Goal: Share content: Share content

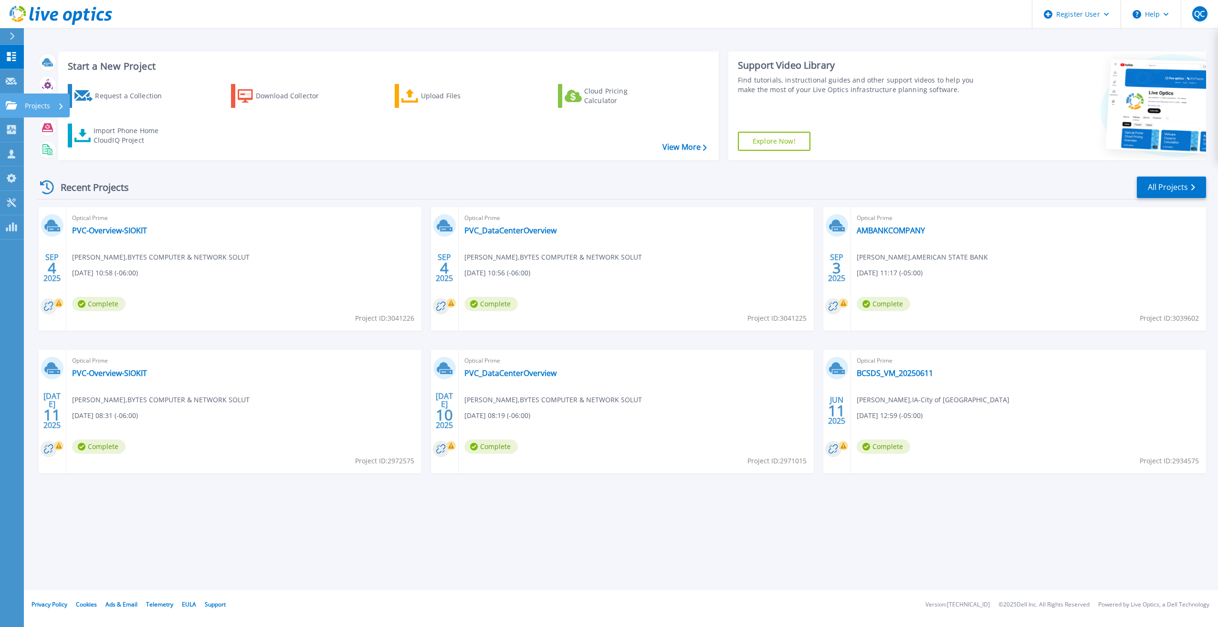
click at [13, 98] on link "Projects Projects" at bounding box center [12, 106] width 24 height 24
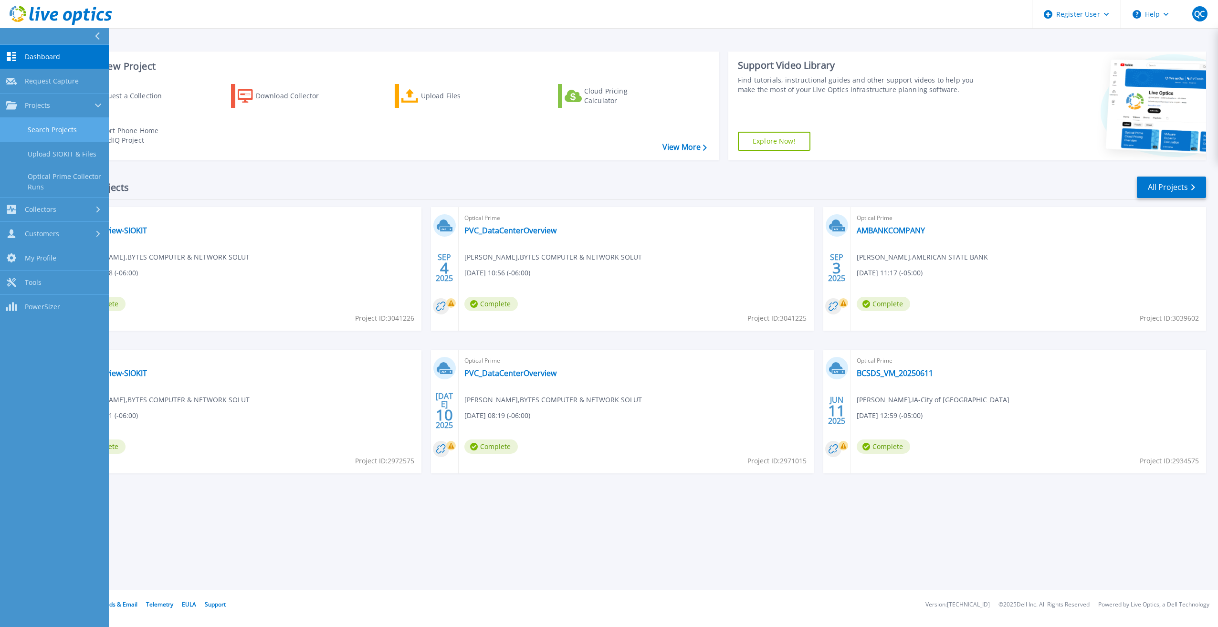
click at [71, 128] on link "Search Projects" at bounding box center [54, 130] width 109 height 24
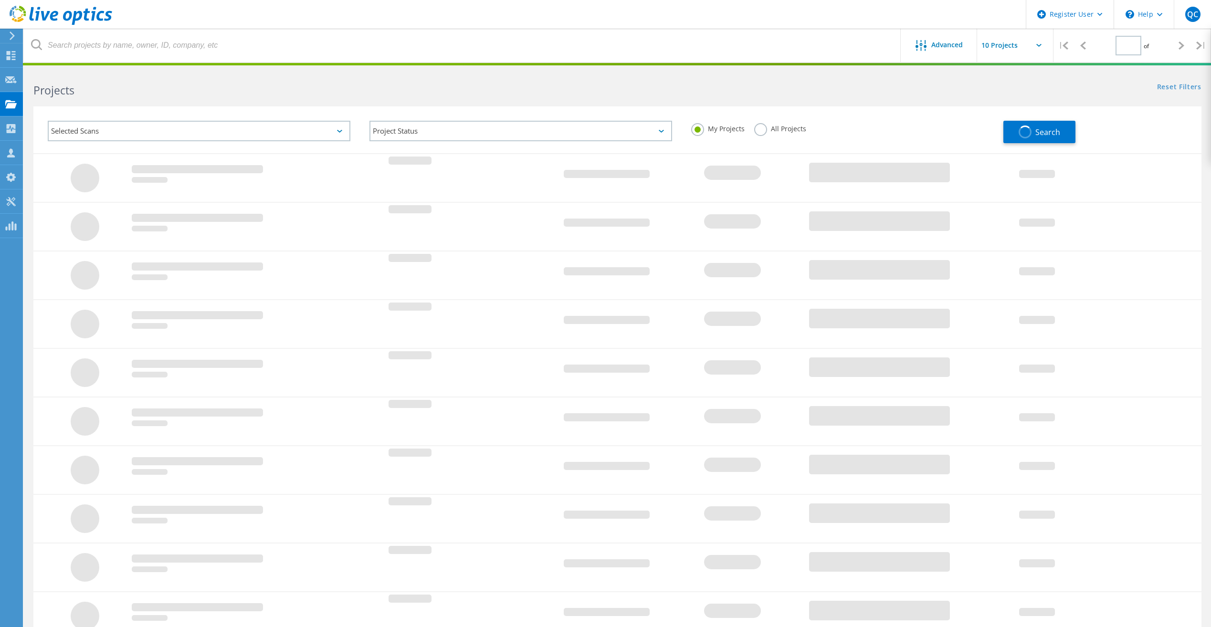
type input "1"
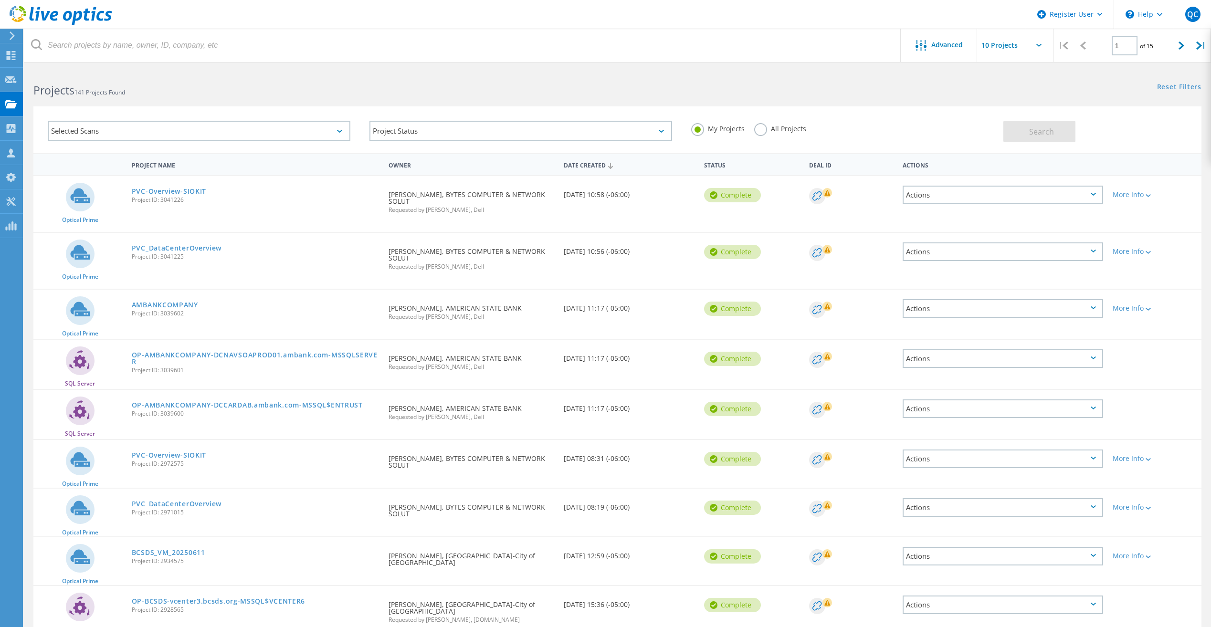
click at [1095, 308] on icon at bounding box center [1092, 307] width 5 height 3
click at [998, 315] on div "Share" at bounding box center [1002, 316] width 198 height 15
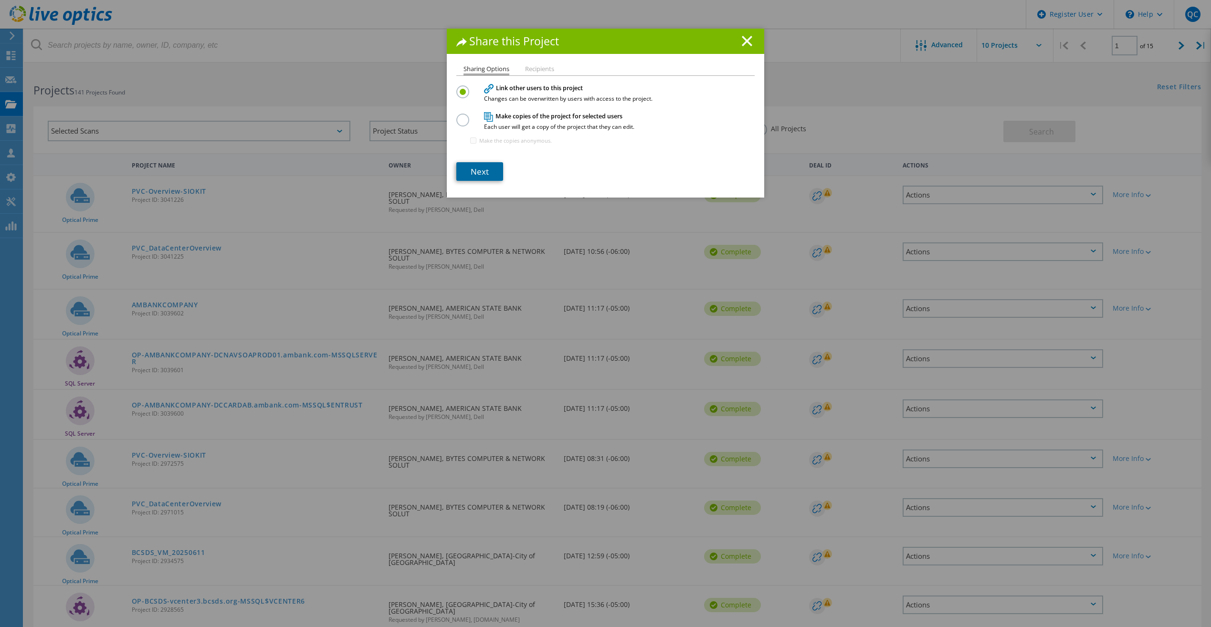
click at [483, 171] on link "Next" at bounding box center [479, 171] width 47 height 19
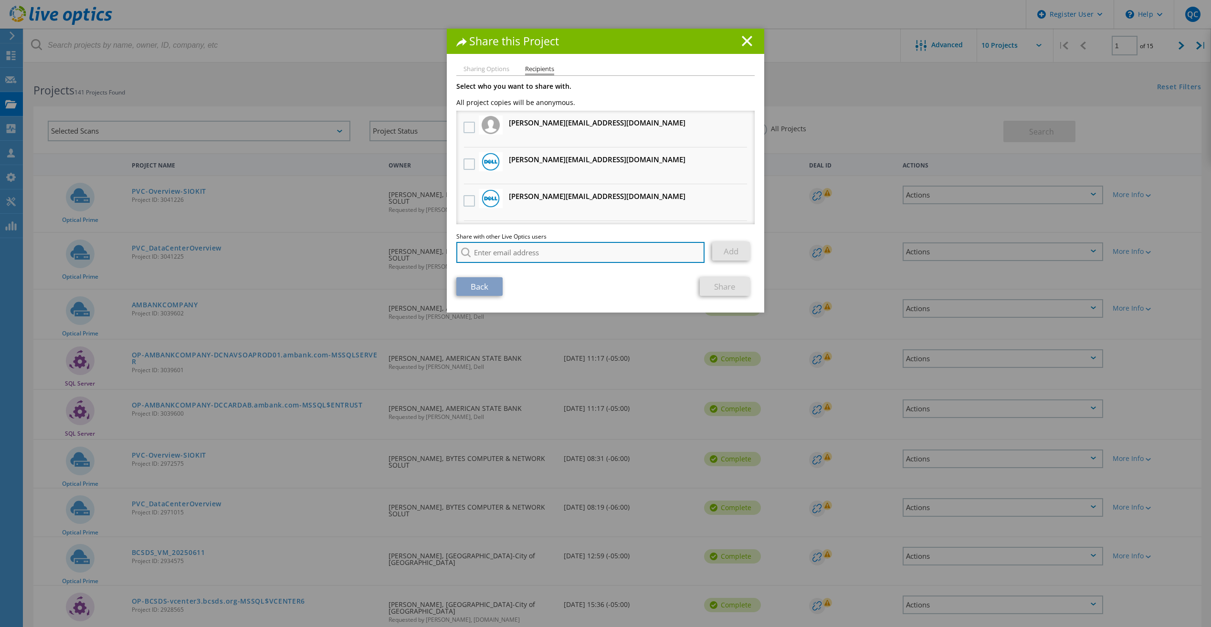
click at [561, 253] on input "search" at bounding box center [580, 252] width 248 height 21
click at [529, 278] on li "Monica.Pena@Dell.com" at bounding box center [536, 276] width 161 height 11
type input "Monica.Pena@Dell.com"
click at [740, 252] on link "Add" at bounding box center [731, 251] width 38 height 19
click at [731, 292] on link "Share" at bounding box center [724, 286] width 50 height 19
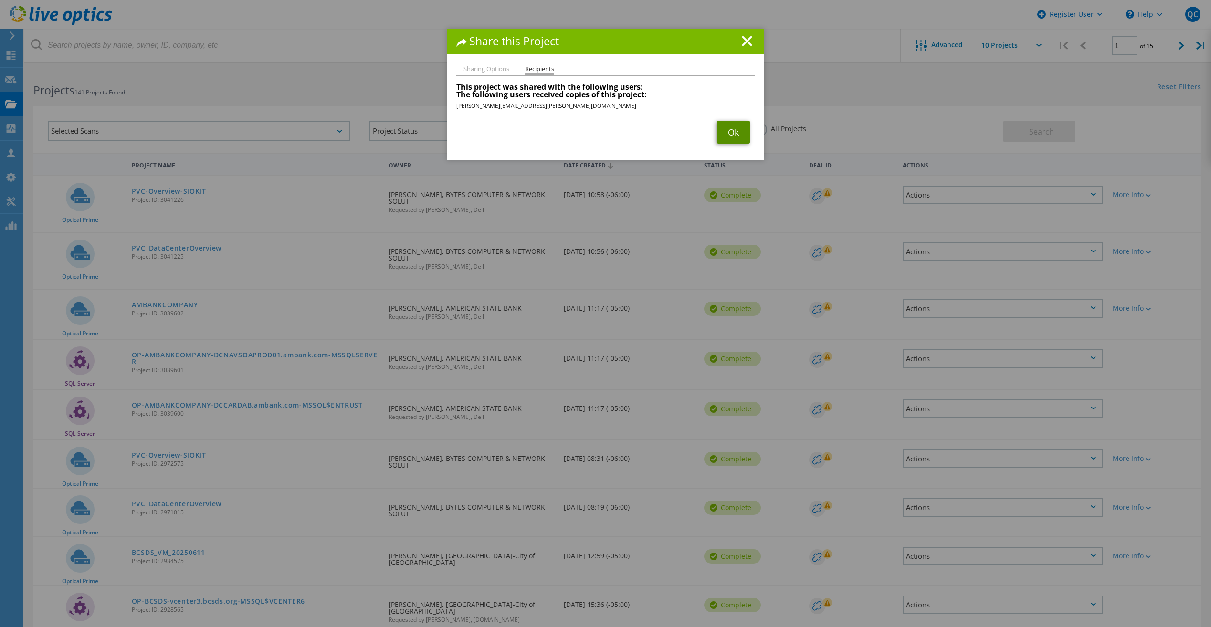
click at [741, 132] on link "Ok" at bounding box center [733, 132] width 33 height 23
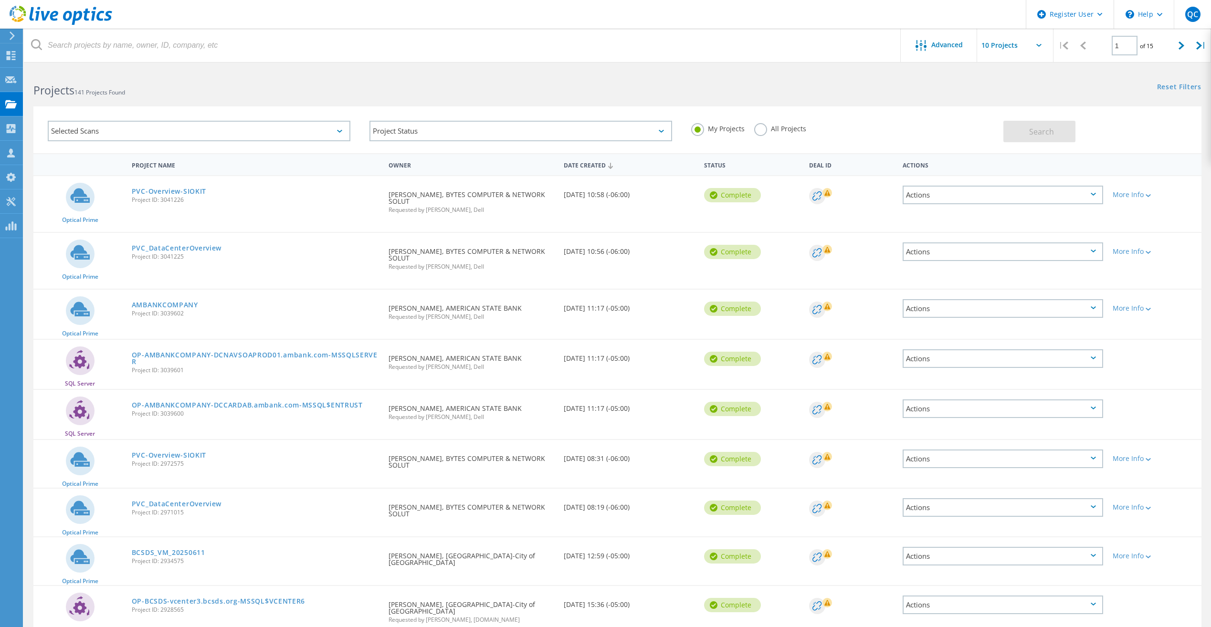
click at [1005, 364] on div "Actions" at bounding box center [1002, 358] width 200 height 19
click at [970, 368] on div "Share" at bounding box center [1002, 366] width 198 height 15
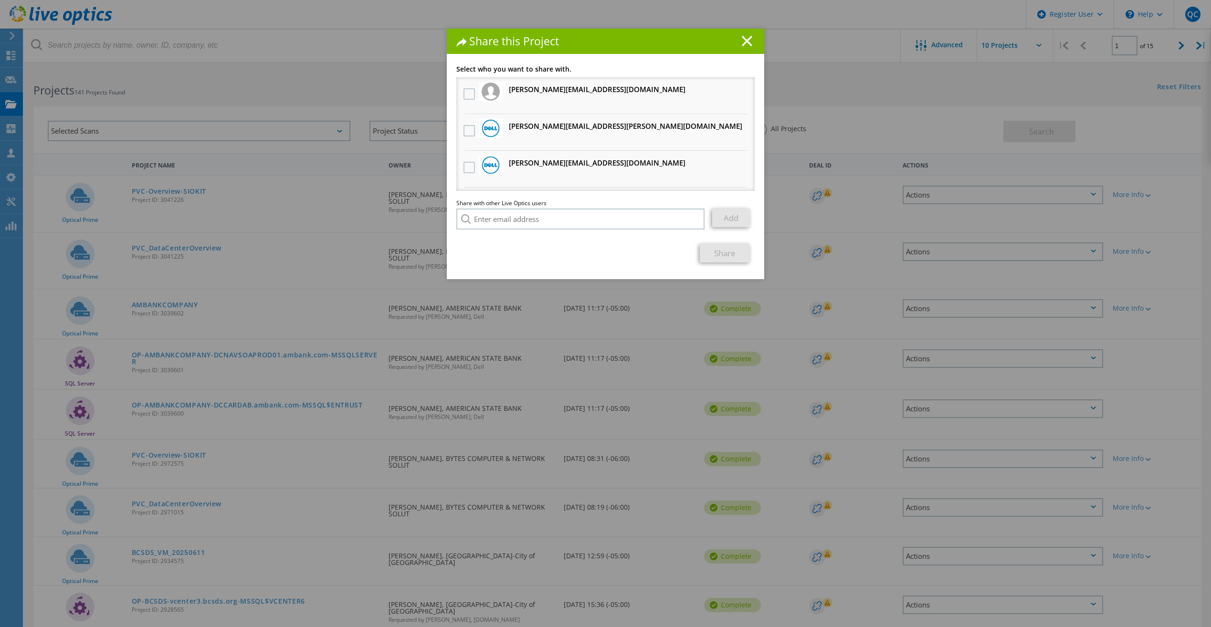
drag, startPoint x: 467, startPoint y: 128, endPoint x: 519, endPoint y: 157, distance: 59.1
click at [468, 129] on label at bounding box center [470, 130] width 14 height 11
click at [0, 0] on input "checkbox" at bounding box center [0, 0] width 0 height 0
click at [727, 253] on link "Share" at bounding box center [724, 253] width 50 height 19
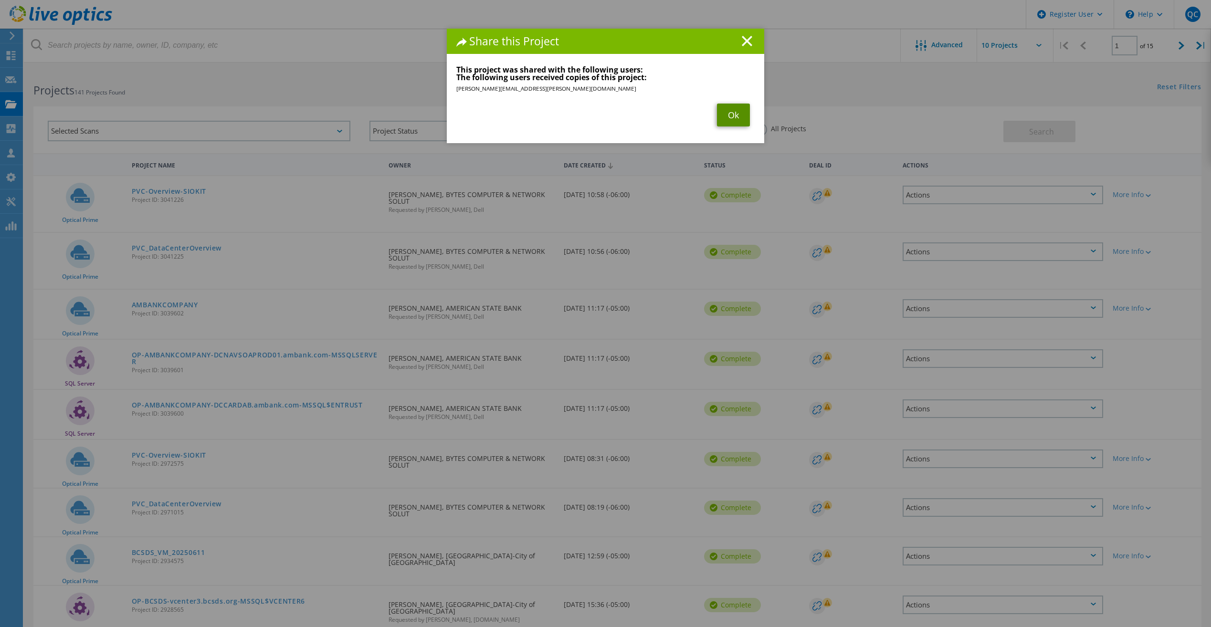
click at [730, 125] on link "Ok" at bounding box center [733, 115] width 33 height 23
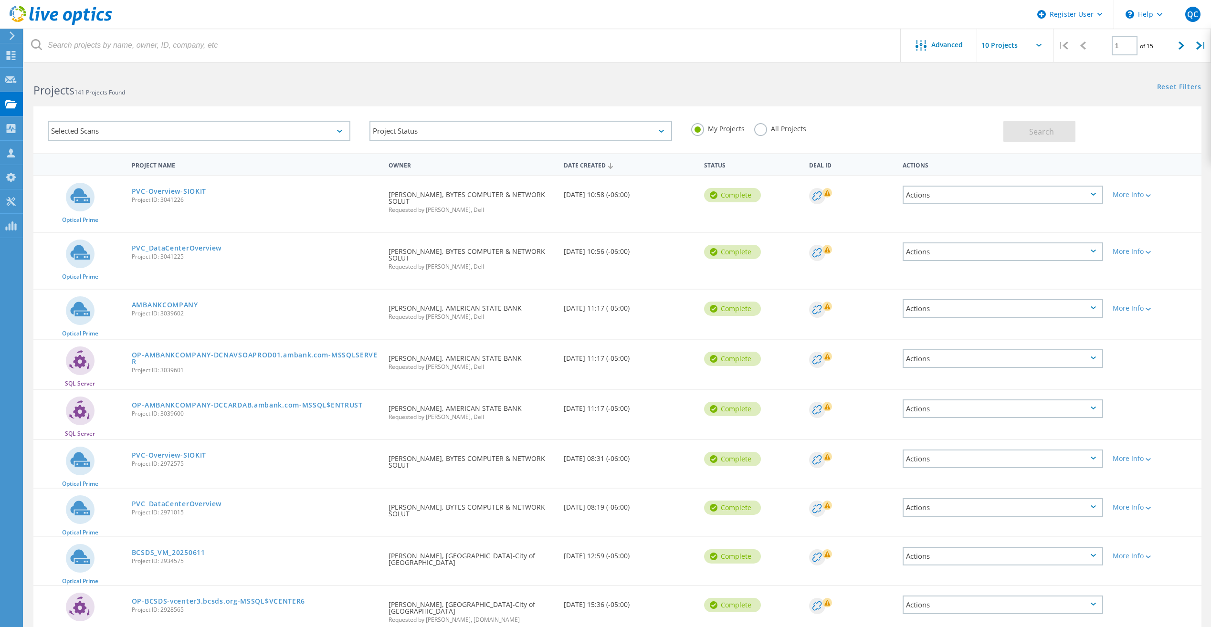
click at [969, 409] on div "Actions" at bounding box center [1002, 408] width 200 height 19
click at [961, 415] on div "Share" at bounding box center [1002, 416] width 198 height 15
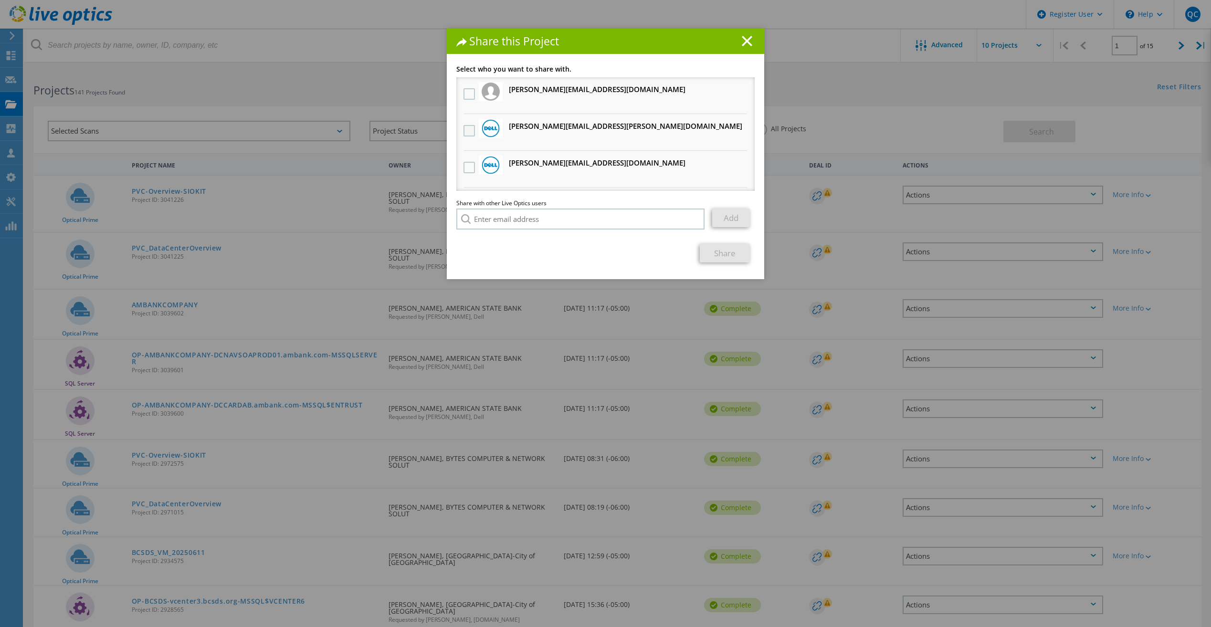
click at [468, 129] on label at bounding box center [470, 130] width 14 height 11
click at [0, 0] on input "checkbox" at bounding box center [0, 0] width 0 height 0
click at [710, 257] on link "Share" at bounding box center [724, 253] width 50 height 19
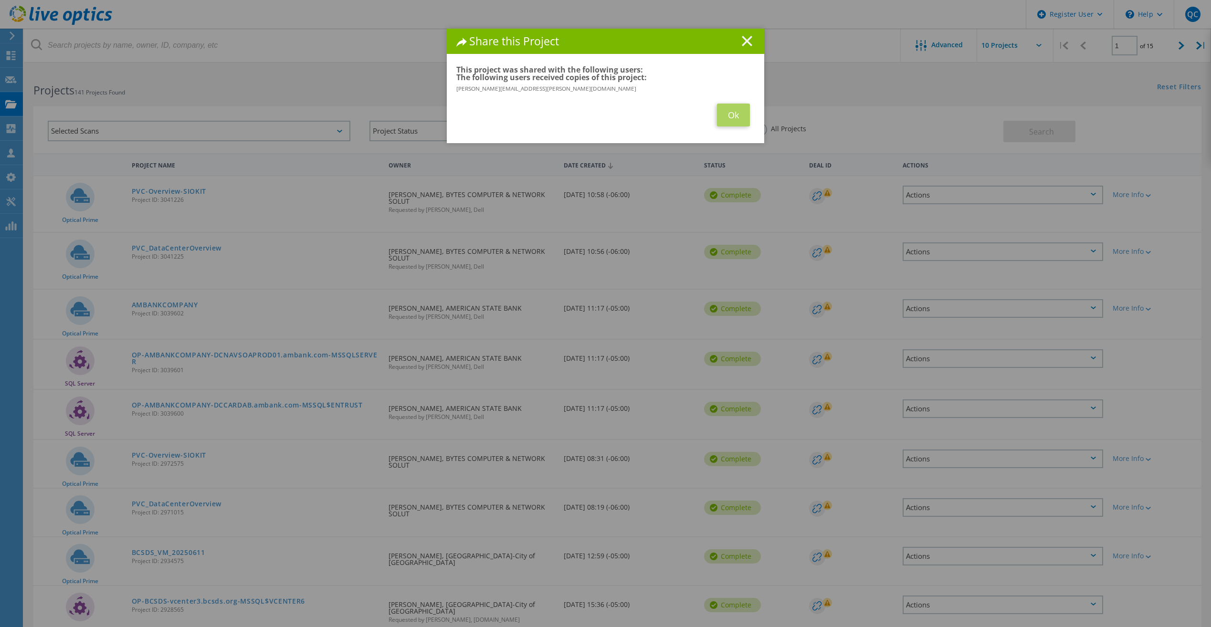
click at [746, 43] on line at bounding box center [747, 41] width 10 height 10
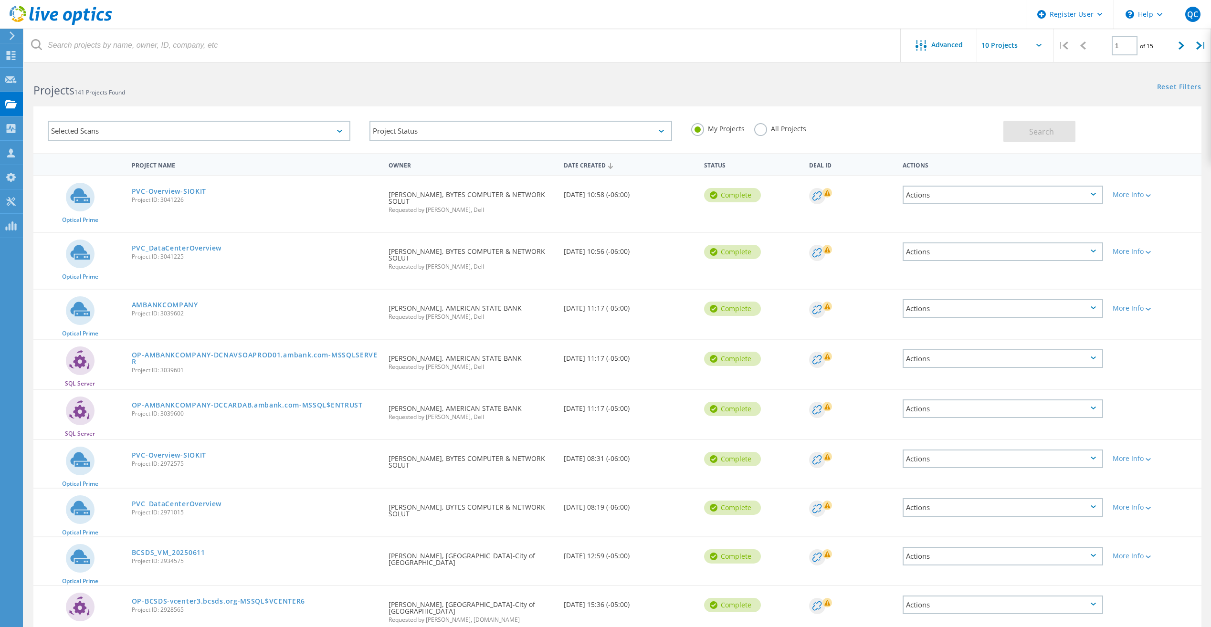
click at [179, 303] on link "AMBANKCOMPANY" at bounding box center [165, 305] width 66 height 7
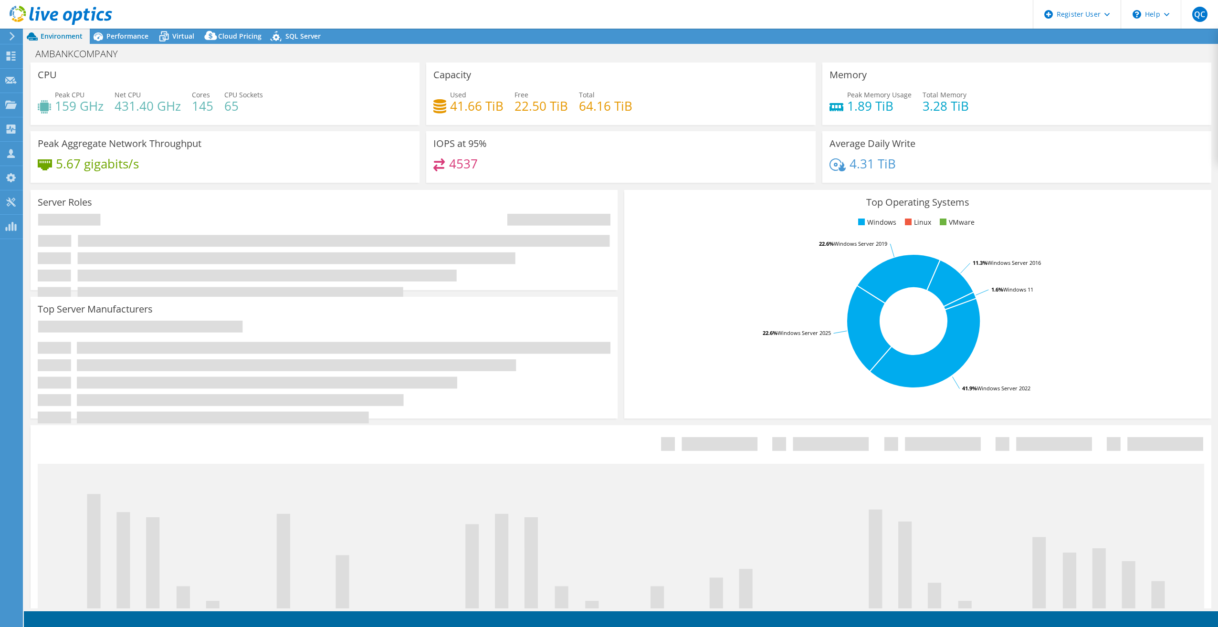
select select "USD"
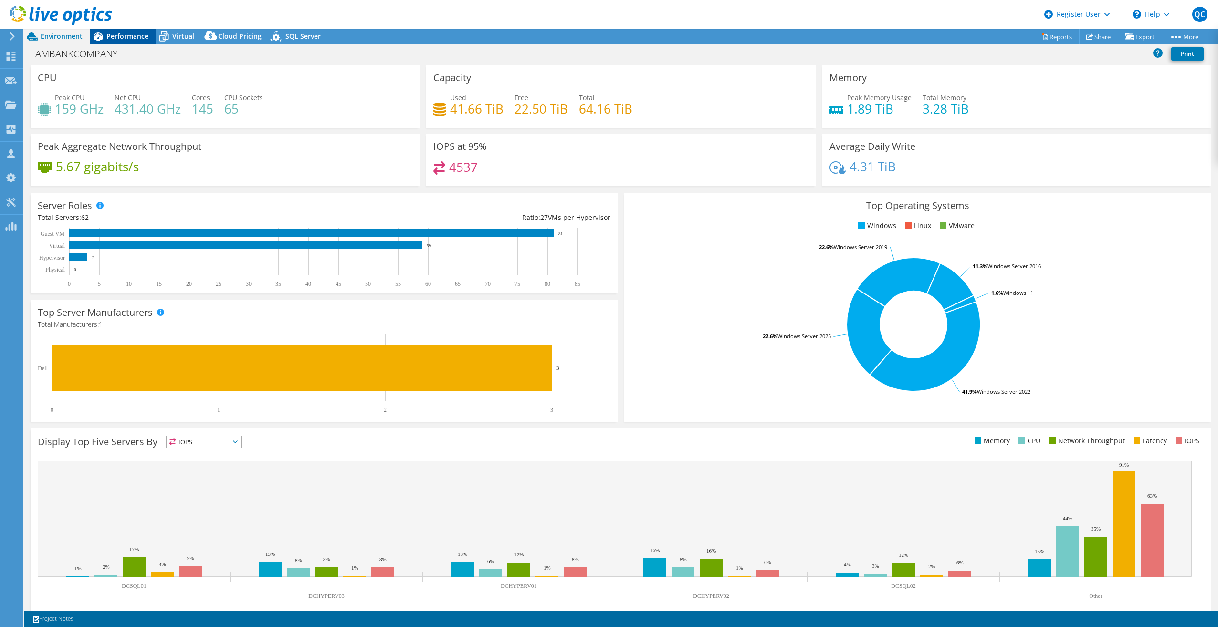
click at [146, 36] on span "Performance" at bounding box center [127, 35] width 42 height 9
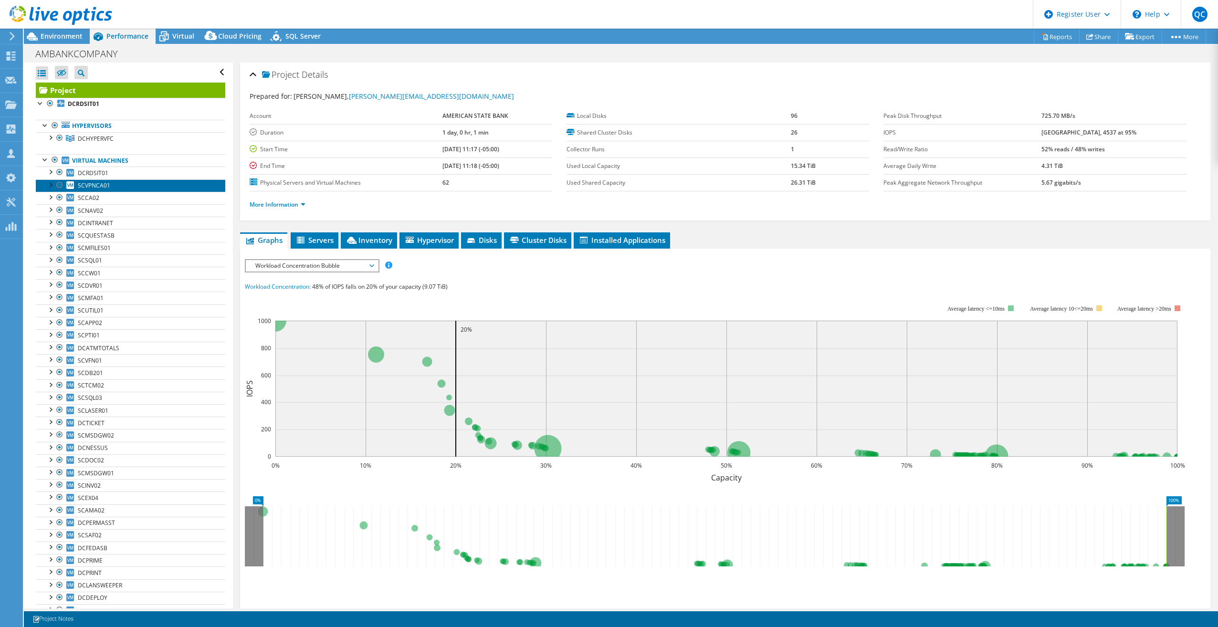
click at [164, 183] on link "SCVPNCA01" at bounding box center [130, 185] width 189 height 12
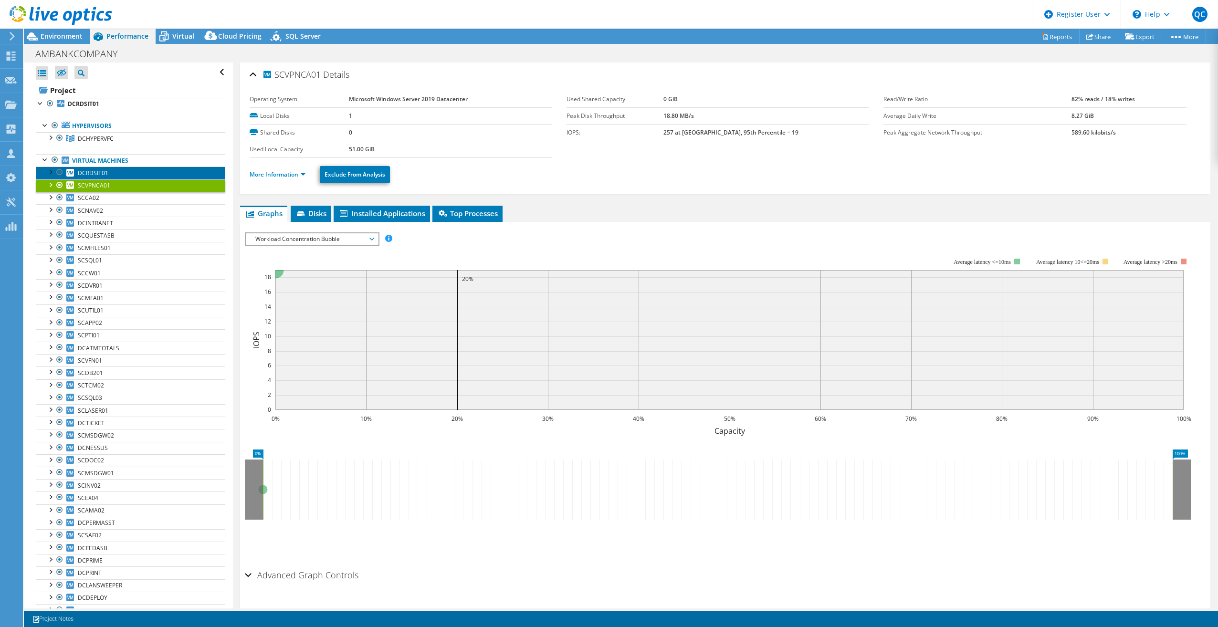
click at [164, 168] on link "DCRDSIT01" at bounding box center [130, 173] width 189 height 12
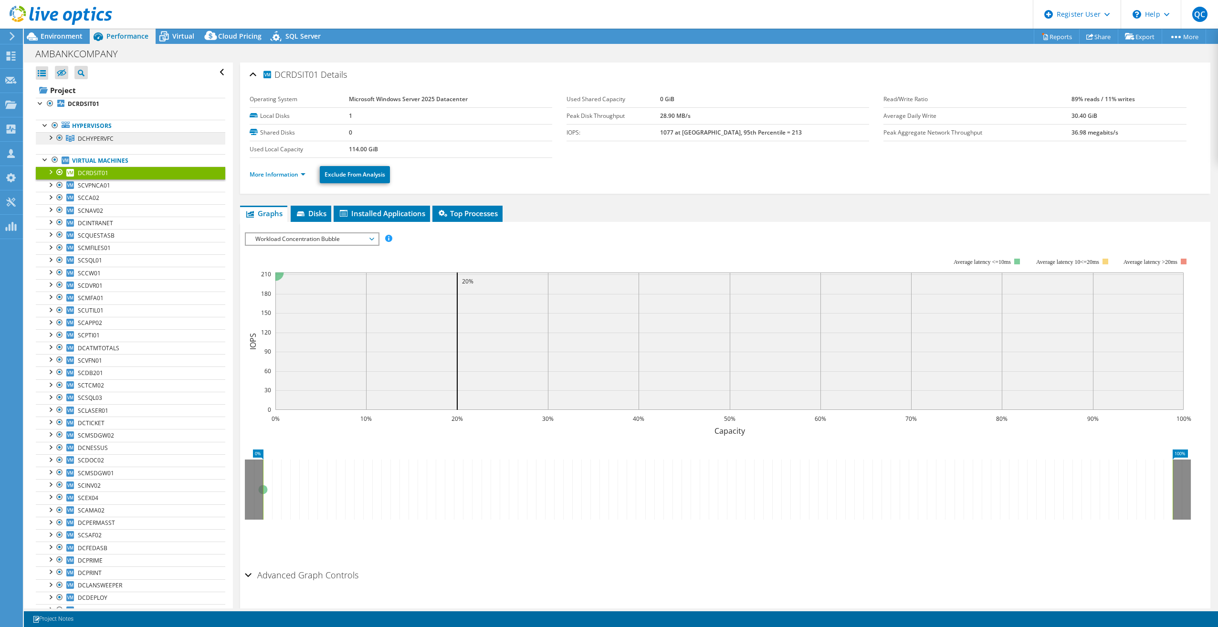
click at [151, 134] on link "DCHYPERVFC" at bounding box center [130, 138] width 189 height 12
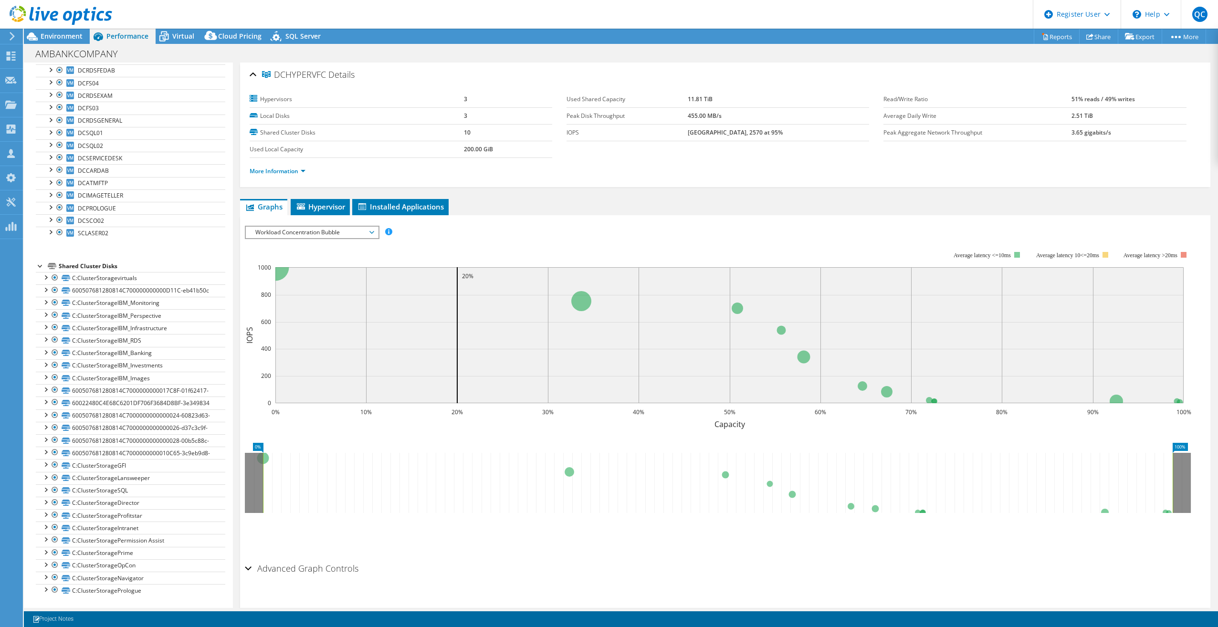
scroll to position [707, 0]
click at [188, 322] on link "C:ClusterStorageIBM_Infrastructure" at bounding box center [130, 328] width 189 height 12
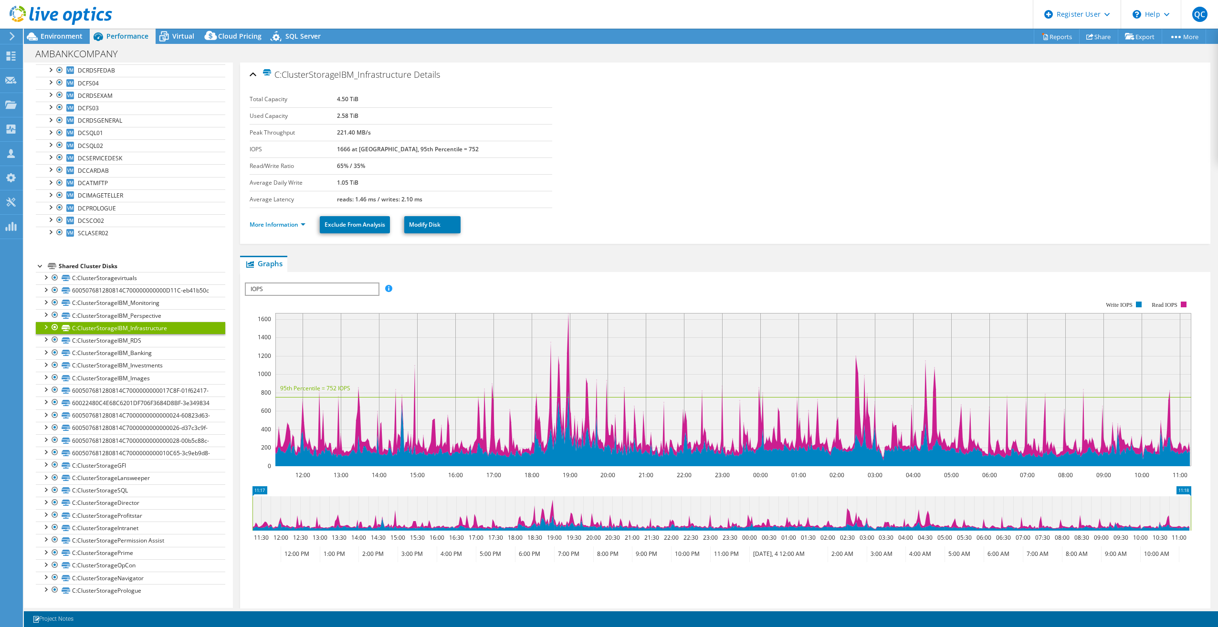
drag, startPoint x: 440, startPoint y: 392, endPoint x: 629, endPoint y: 345, distance: 195.1
click at [628, 345] on rect at bounding box center [733, 389] width 916 height 153
click at [163, 347] on link "C:ClusterStorageIBM_Banking" at bounding box center [130, 353] width 189 height 12
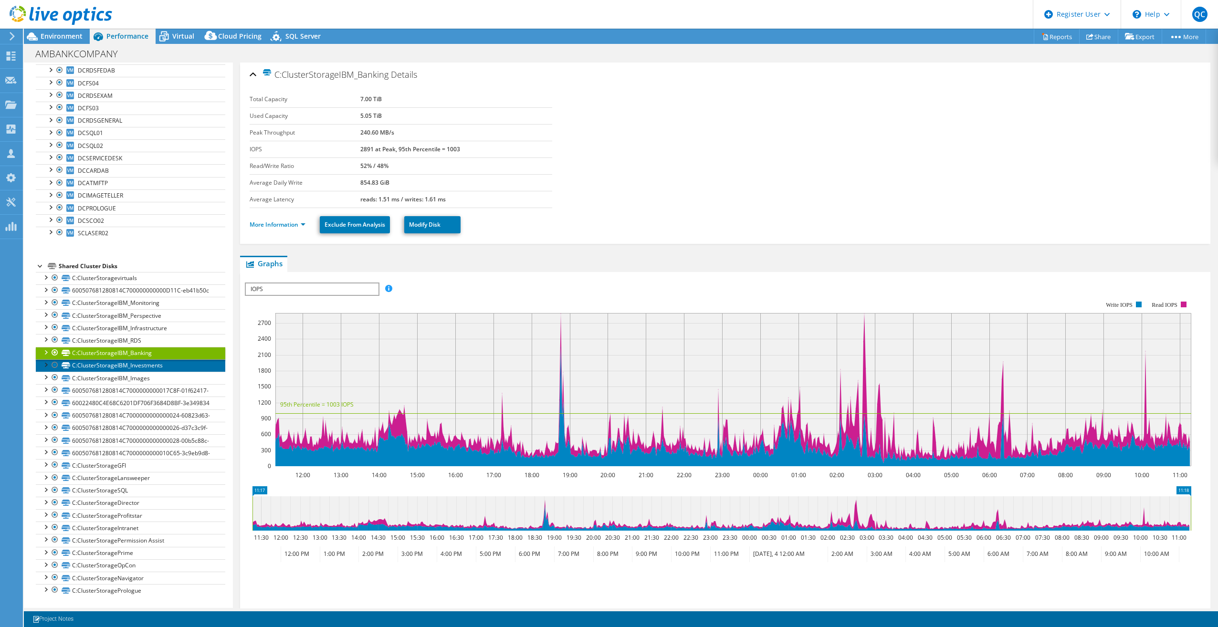
click at [164, 359] on link "C:ClusterStorageIBM_Investments" at bounding box center [130, 365] width 189 height 12
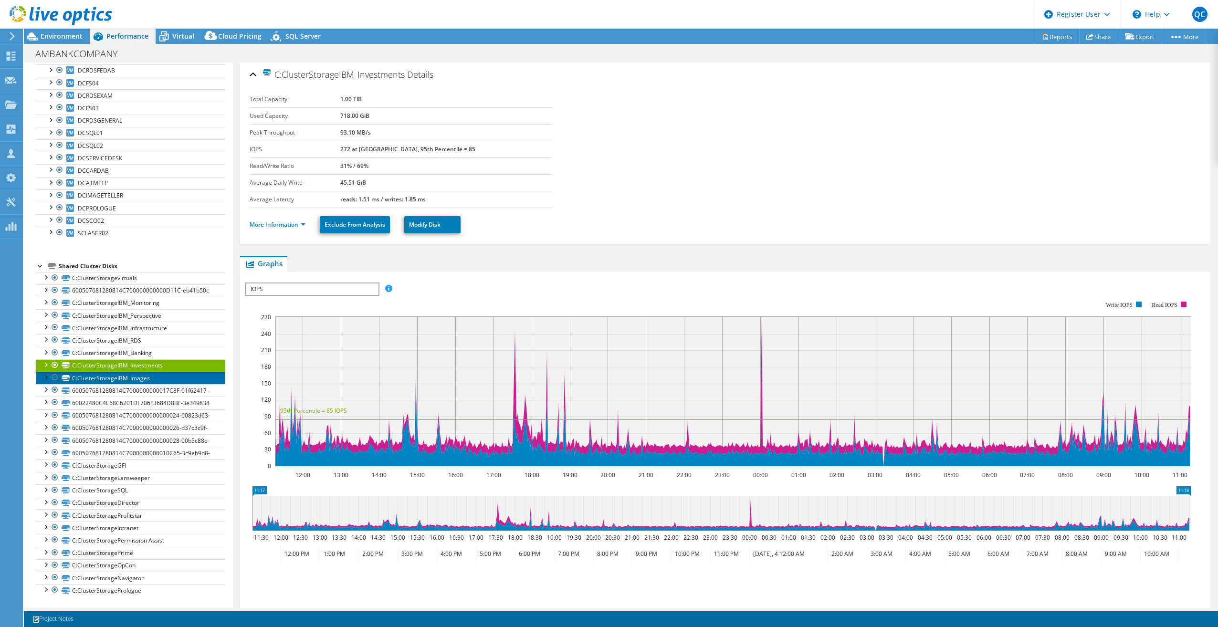
click at [175, 372] on link "C:ClusterStorageIBM_Images" at bounding box center [130, 378] width 189 height 12
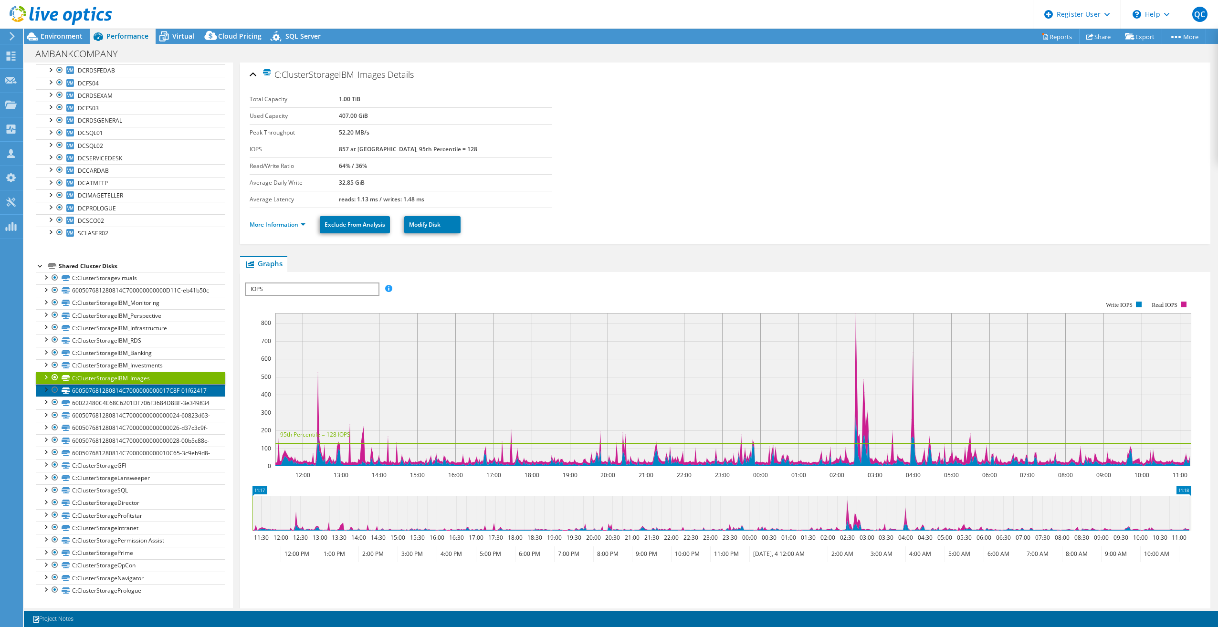
click at [185, 384] on link "600507681280814C7000000000017C8F-01f62417-" at bounding box center [130, 390] width 189 height 12
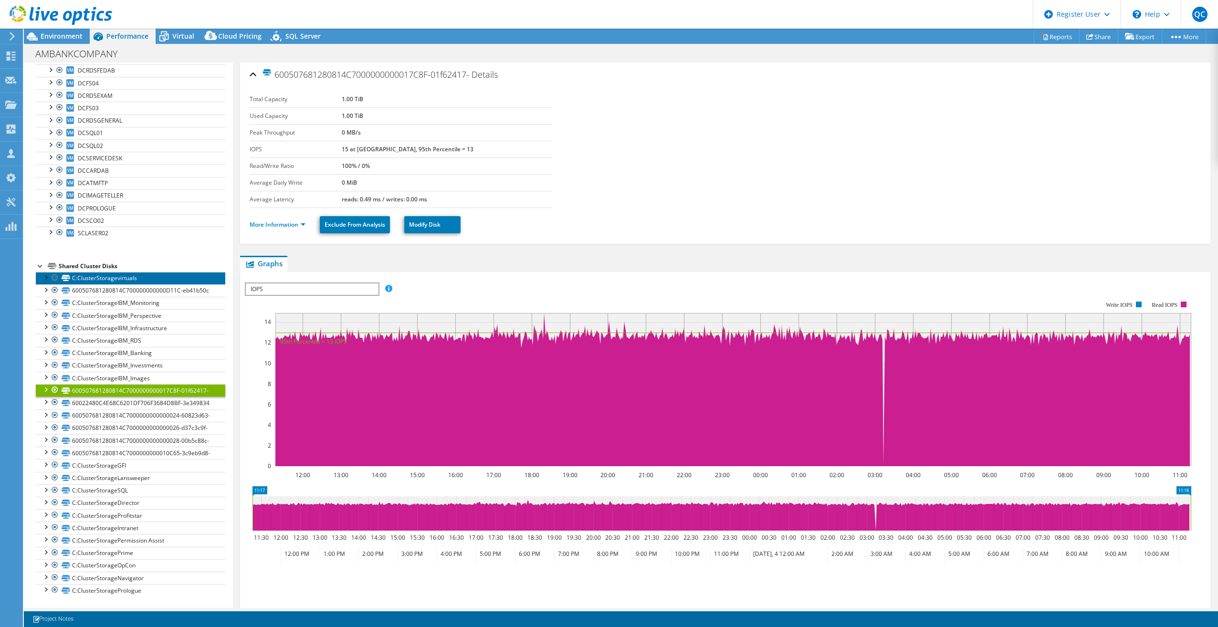
click at [163, 272] on link "C:ClusterStoragevirtuals" at bounding box center [130, 278] width 189 height 12
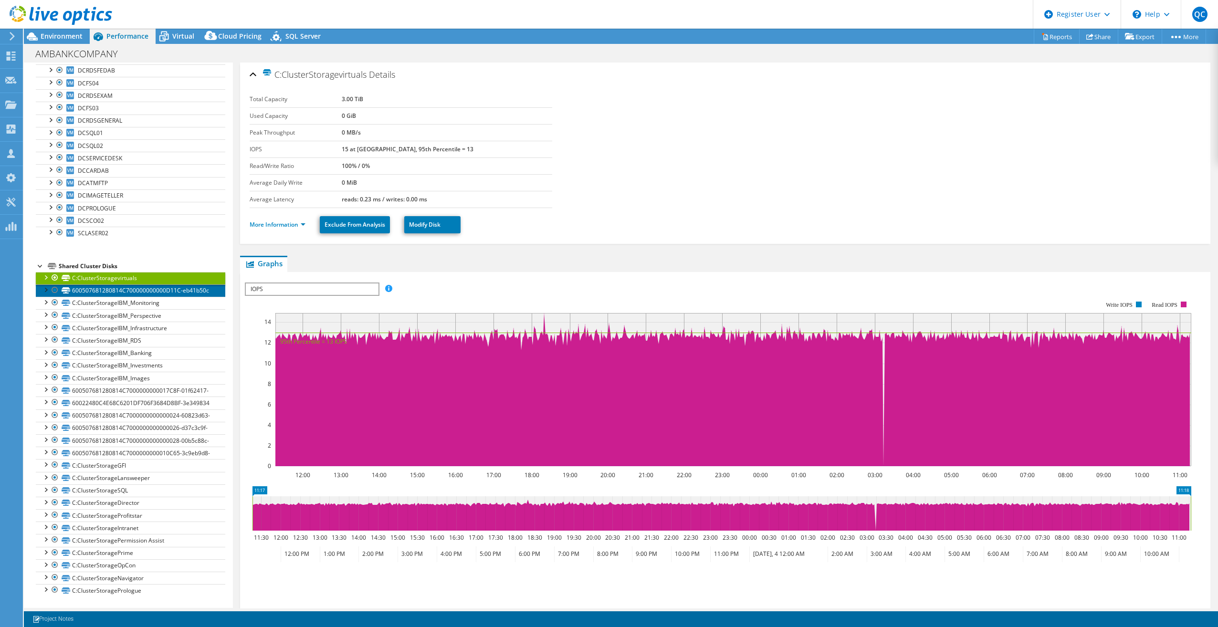
click at [173, 284] on link "600507681280814C700000000000D11C-eb41b50c" at bounding box center [130, 290] width 189 height 12
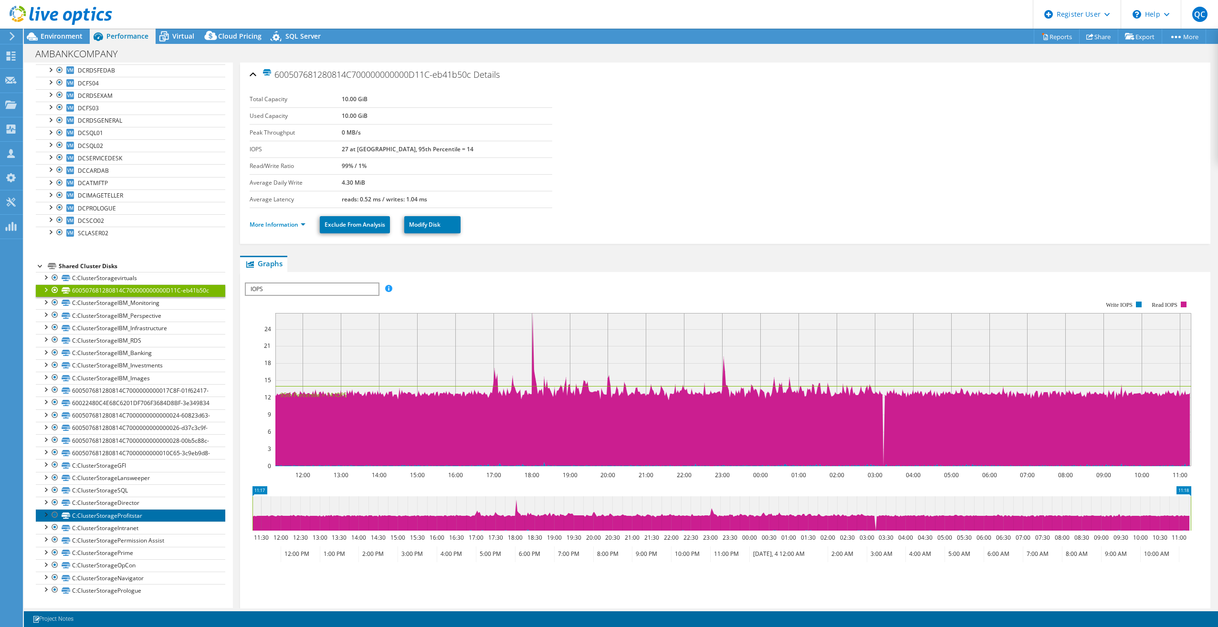
click at [161, 519] on link "C:ClusterStorageProfitstar" at bounding box center [130, 515] width 189 height 12
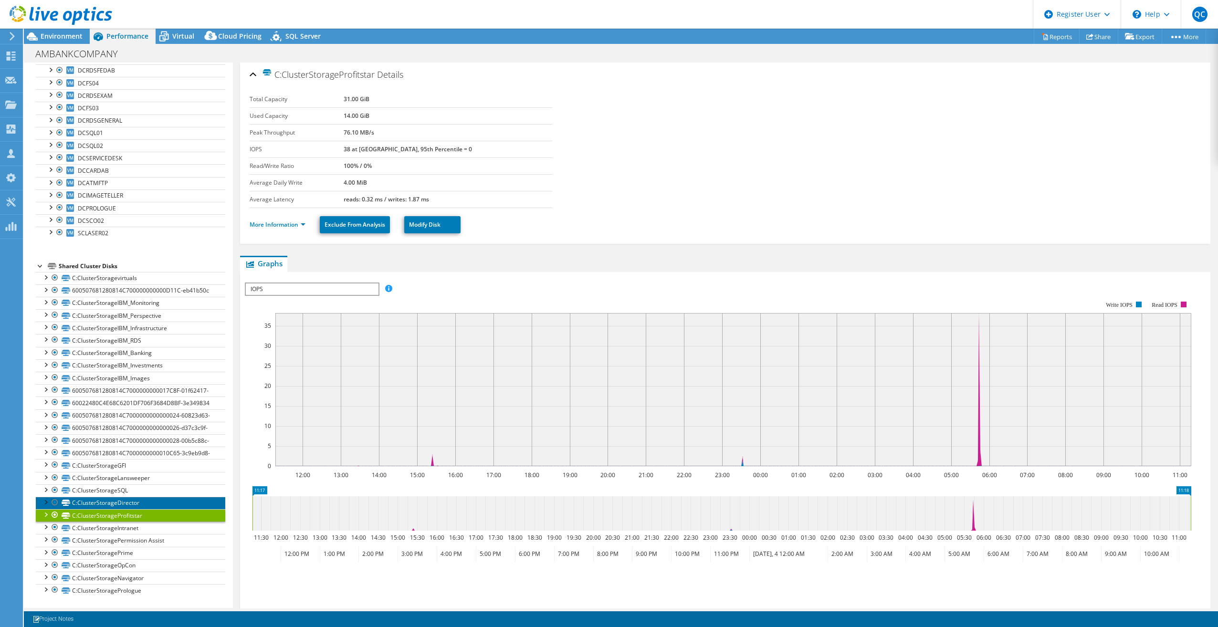
click at [165, 502] on link "C:ClusterStorageDirector" at bounding box center [130, 503] width 189 height 12
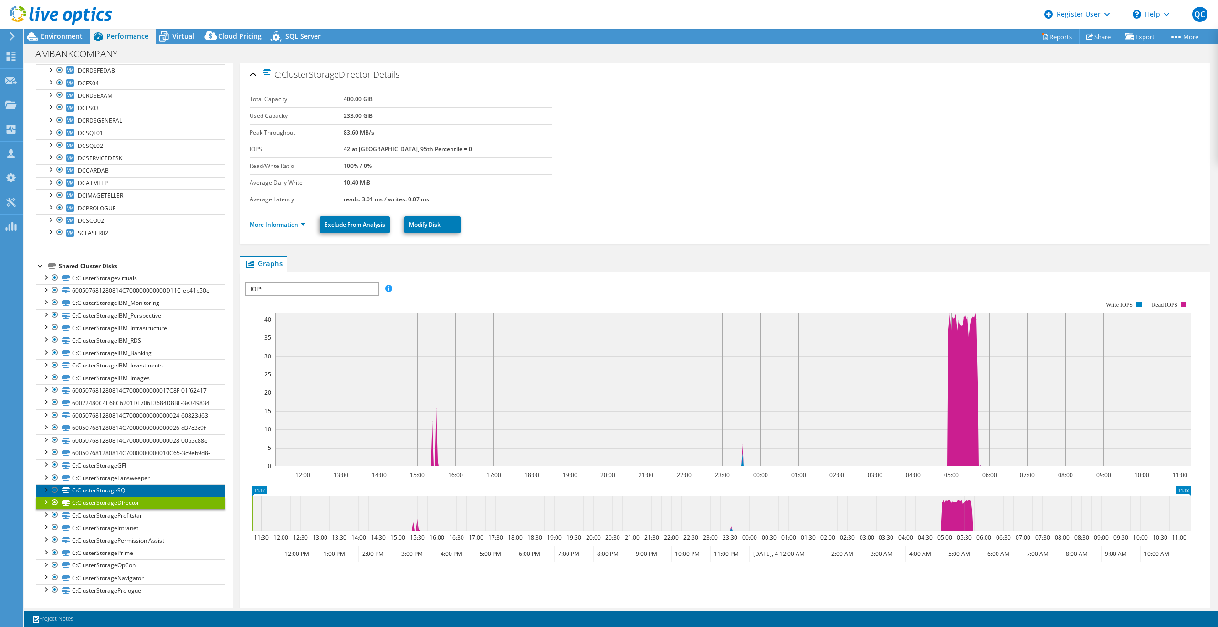
click at [163, 492] on link "C:ClusterStorageSQL" at bounding box center [130, 490] width 189 height 12
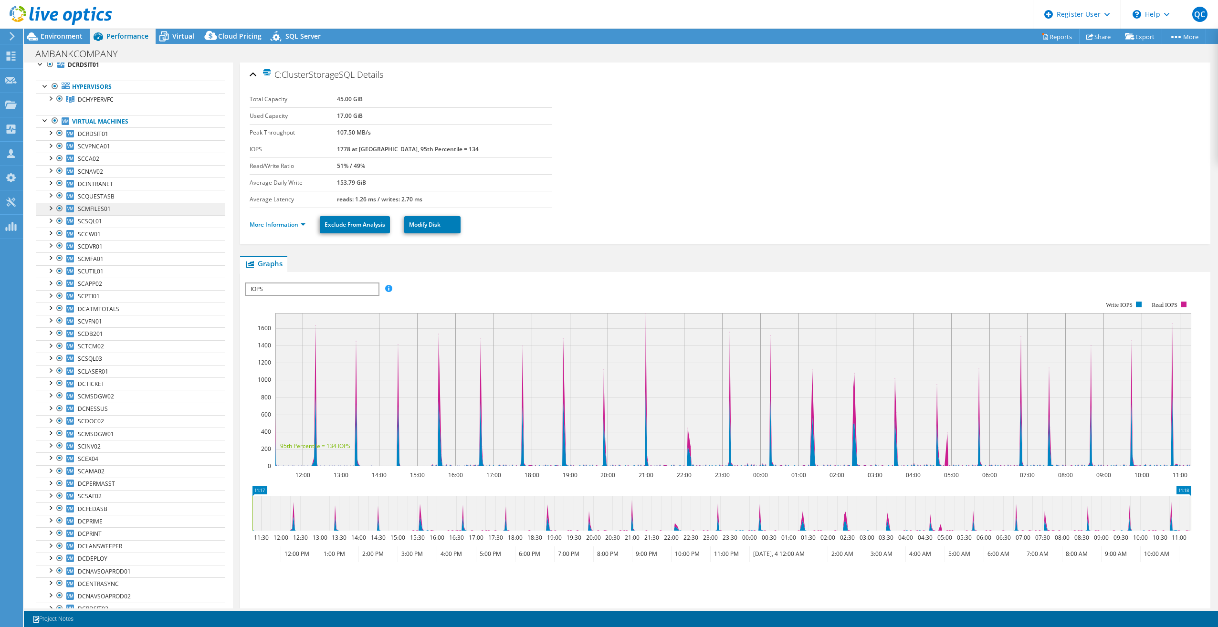
scroll to position [0, 0]
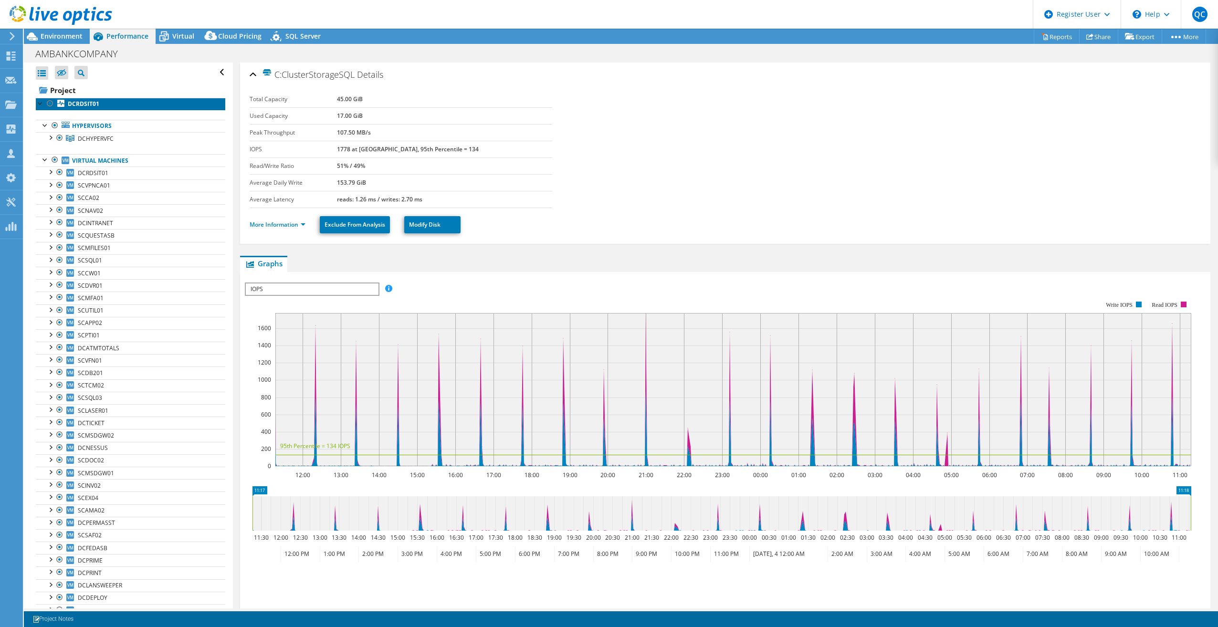
click at [91, 100] on b "DCRDSIT01" at bounding box center [83, 104] width 31 height 8
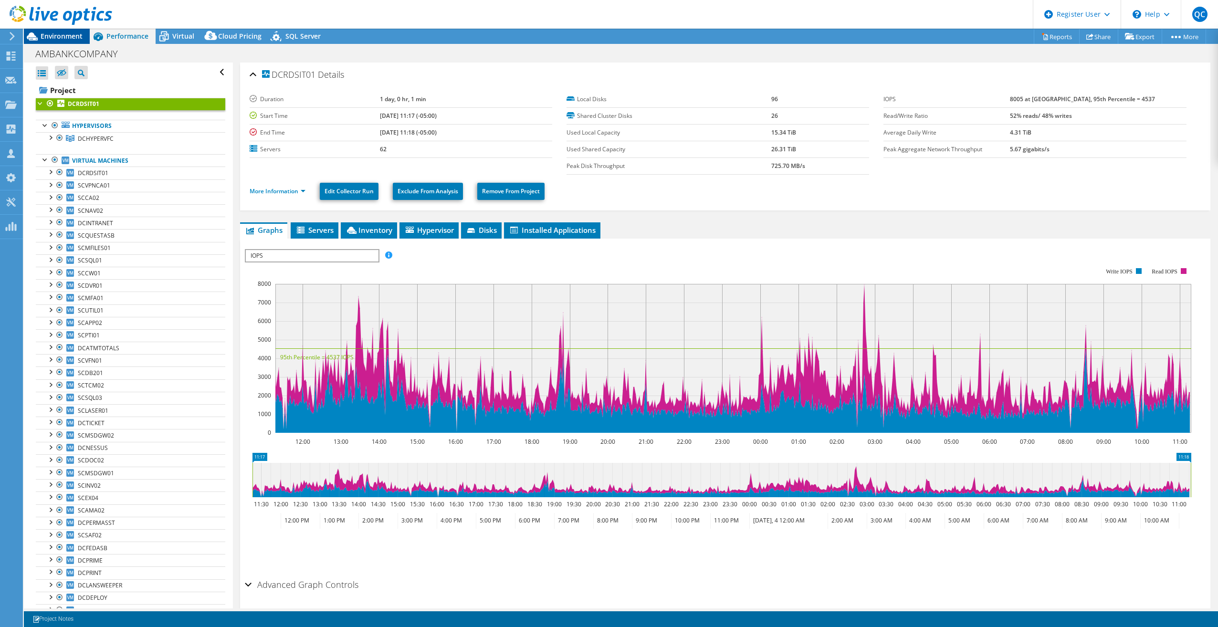
click at [73, 36] on span "Environment" at bounding box center [62, 35] width 42 height 9
